Goal: Task Accomplishment & Management: Use online tool/utility

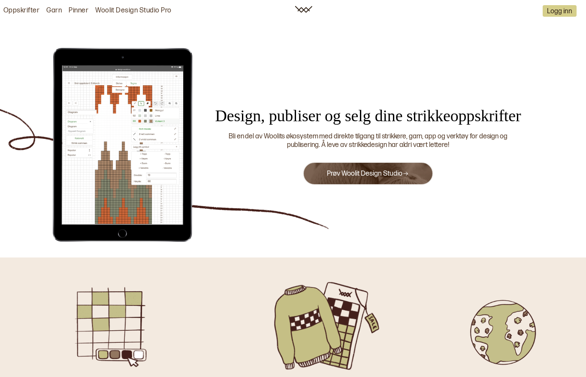
click at [409, 178] on link "Prøv Woolit Design Studio" at bounding box center [368, 174] width 82 height 8
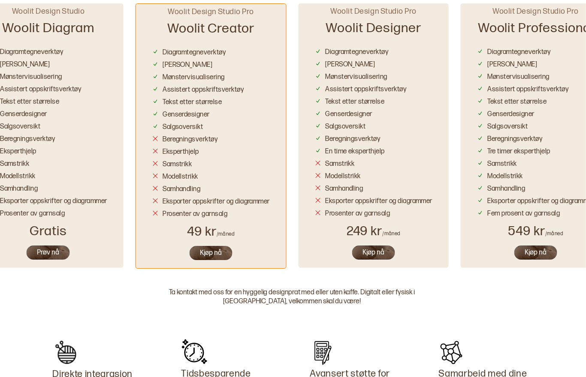
scroll to position [517, 2]
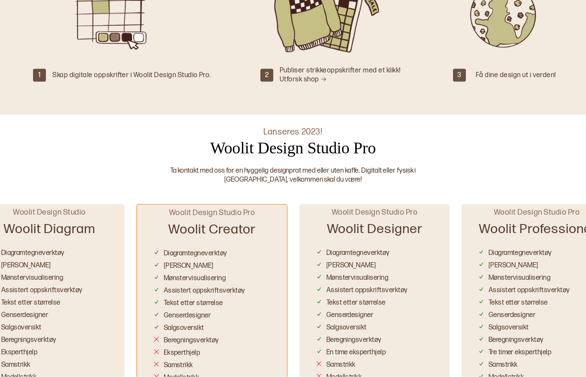
scroll to position [319, 0]
